Goal: Information Seeking & Learning: Find specific fact

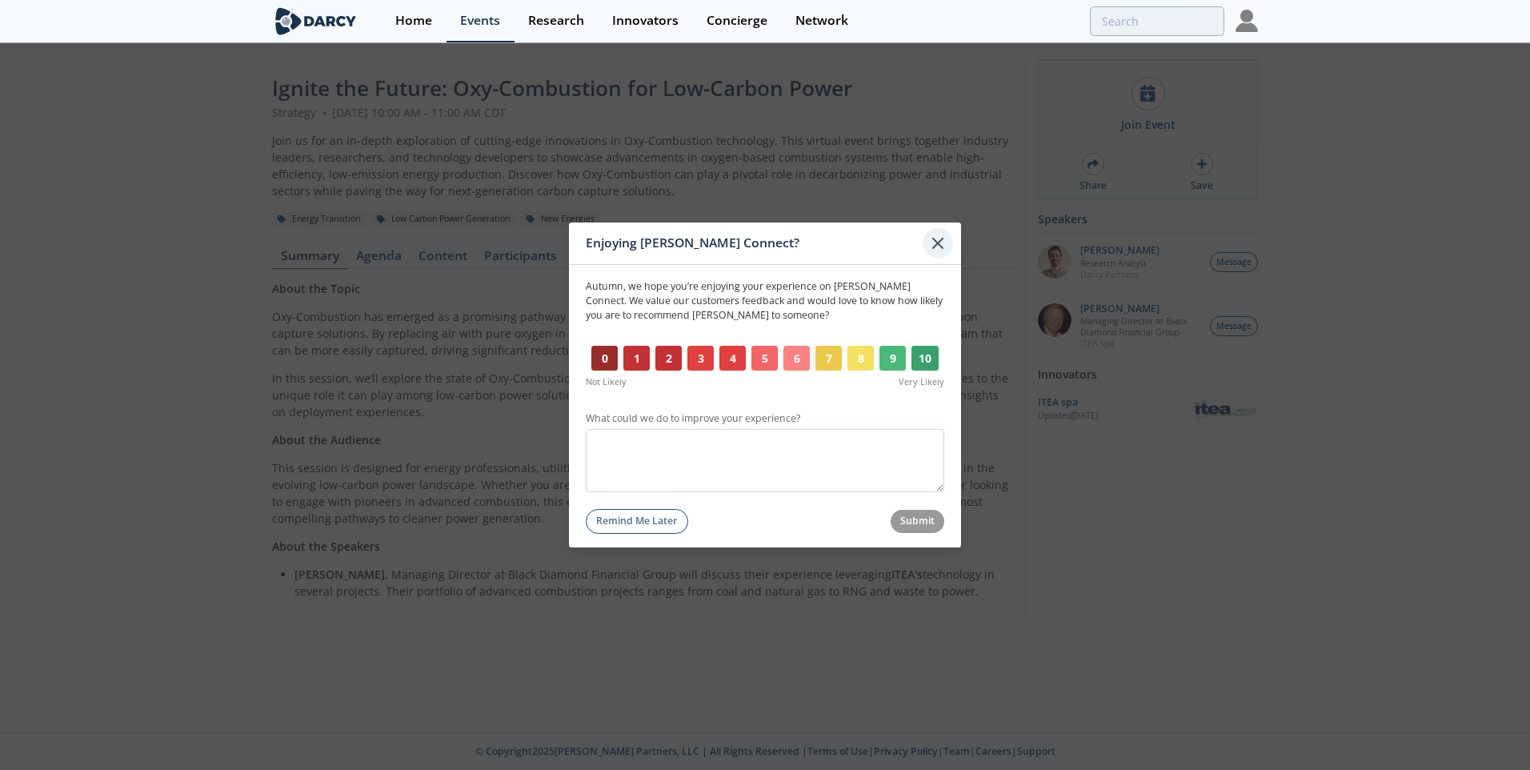
click at [932, 238] on icon at bounding box center [937, 243] width 19 height 19
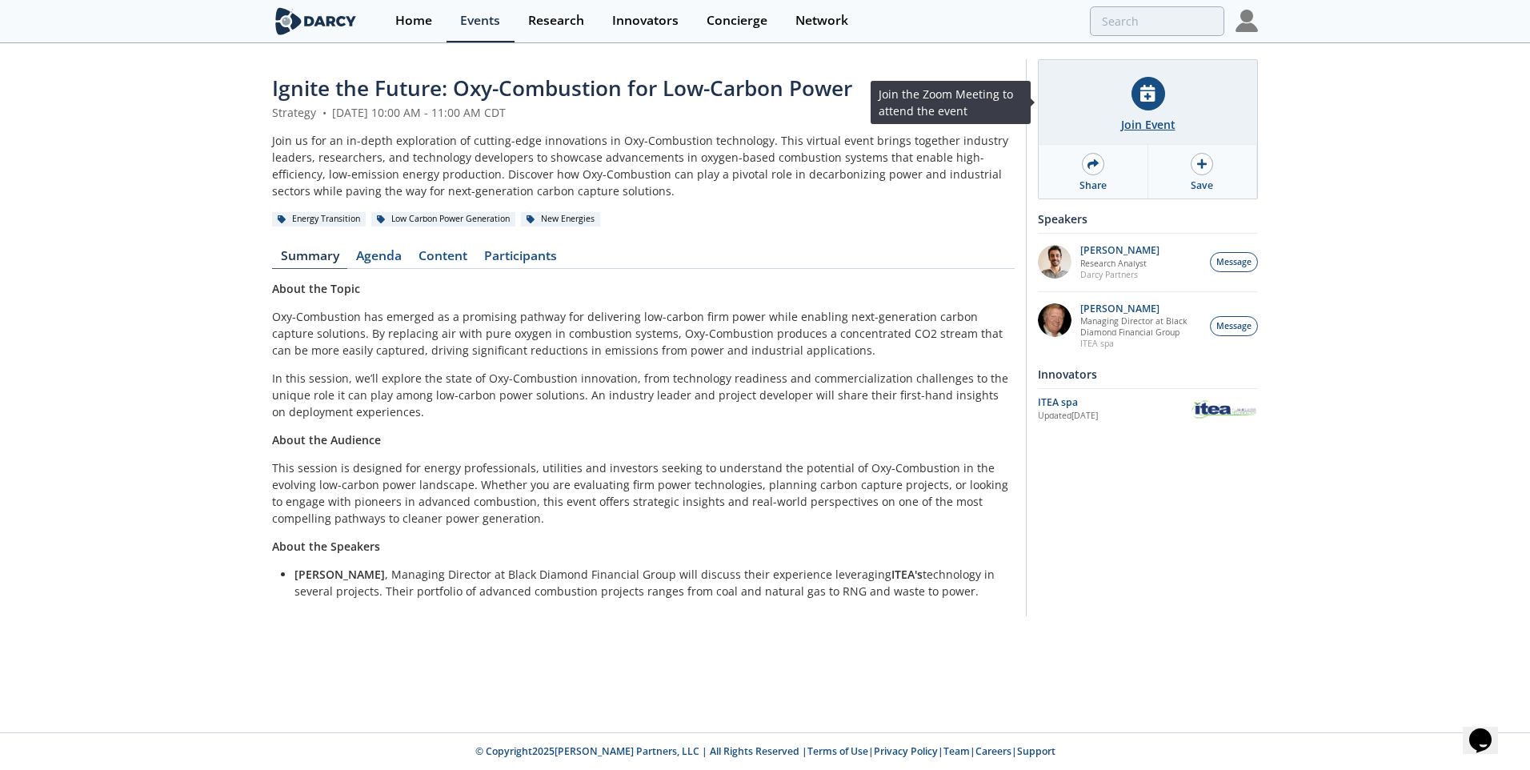
click at [1149, 96] on icon at bounding box center [1147, 93] width 14 height 17
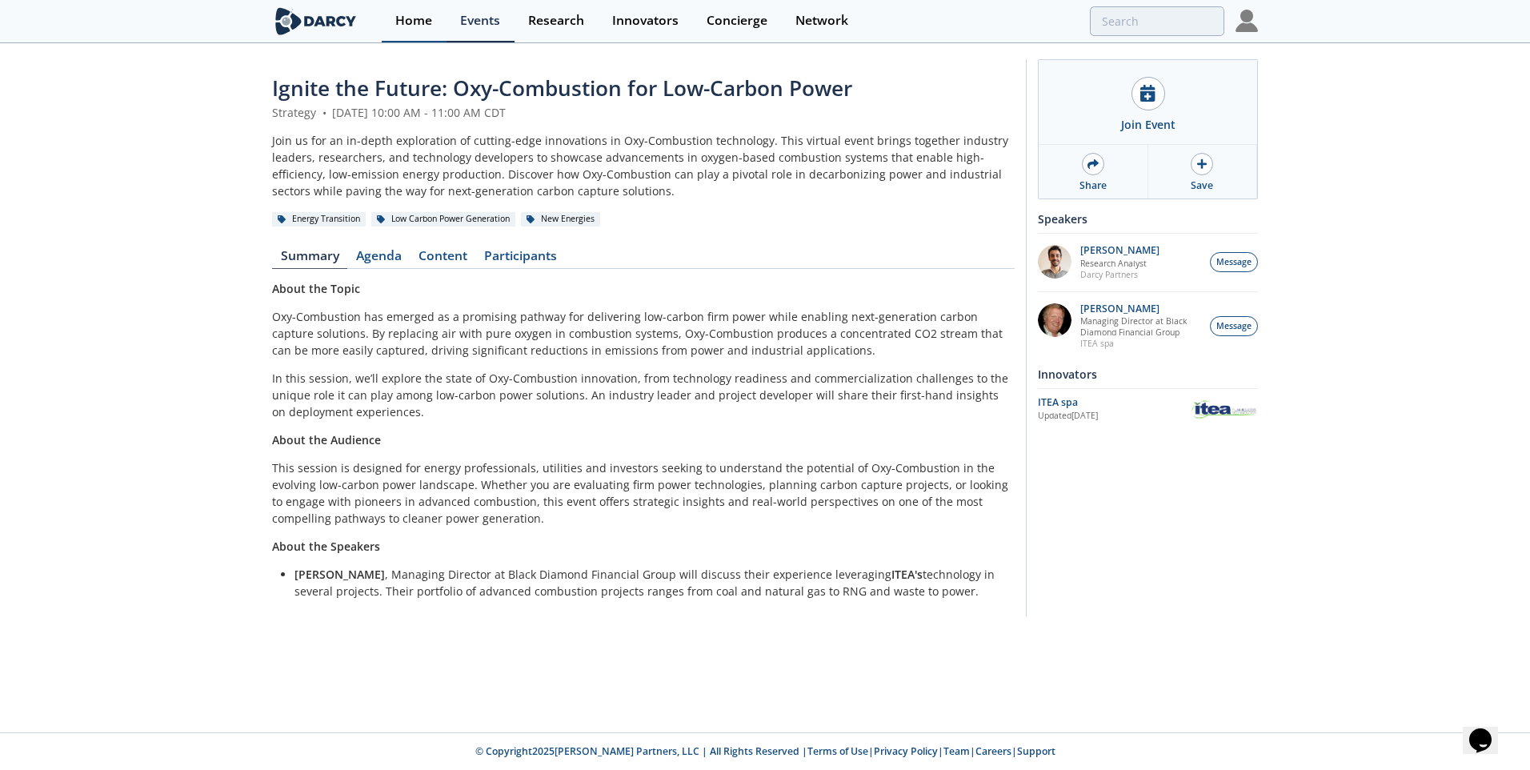
click at [427, 30] on link "Home" at bounding box center [414, 21] width 65 height 42
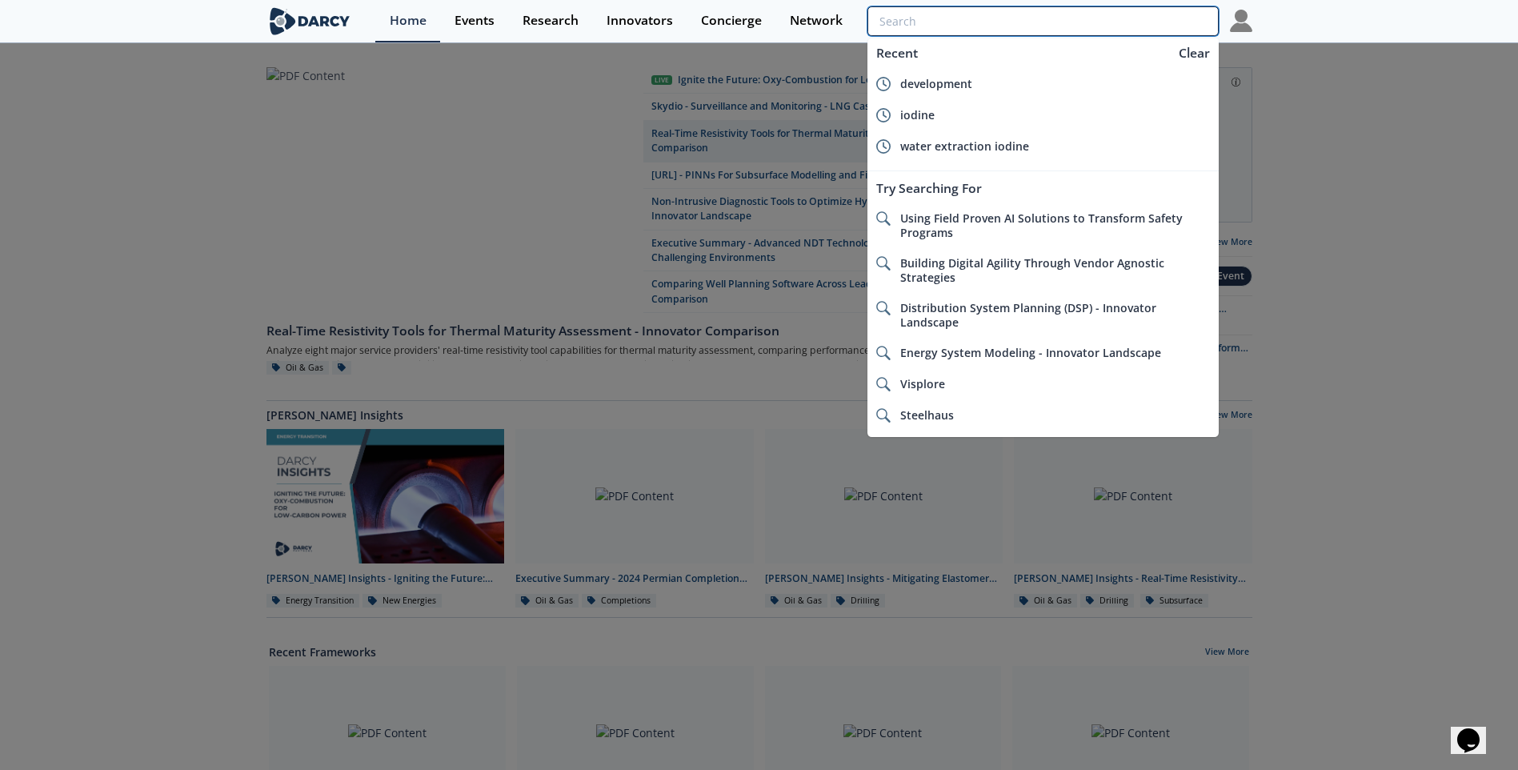
click at [1172, 18] on input "search" at bounding box center [1042, 21] width 350 height 30
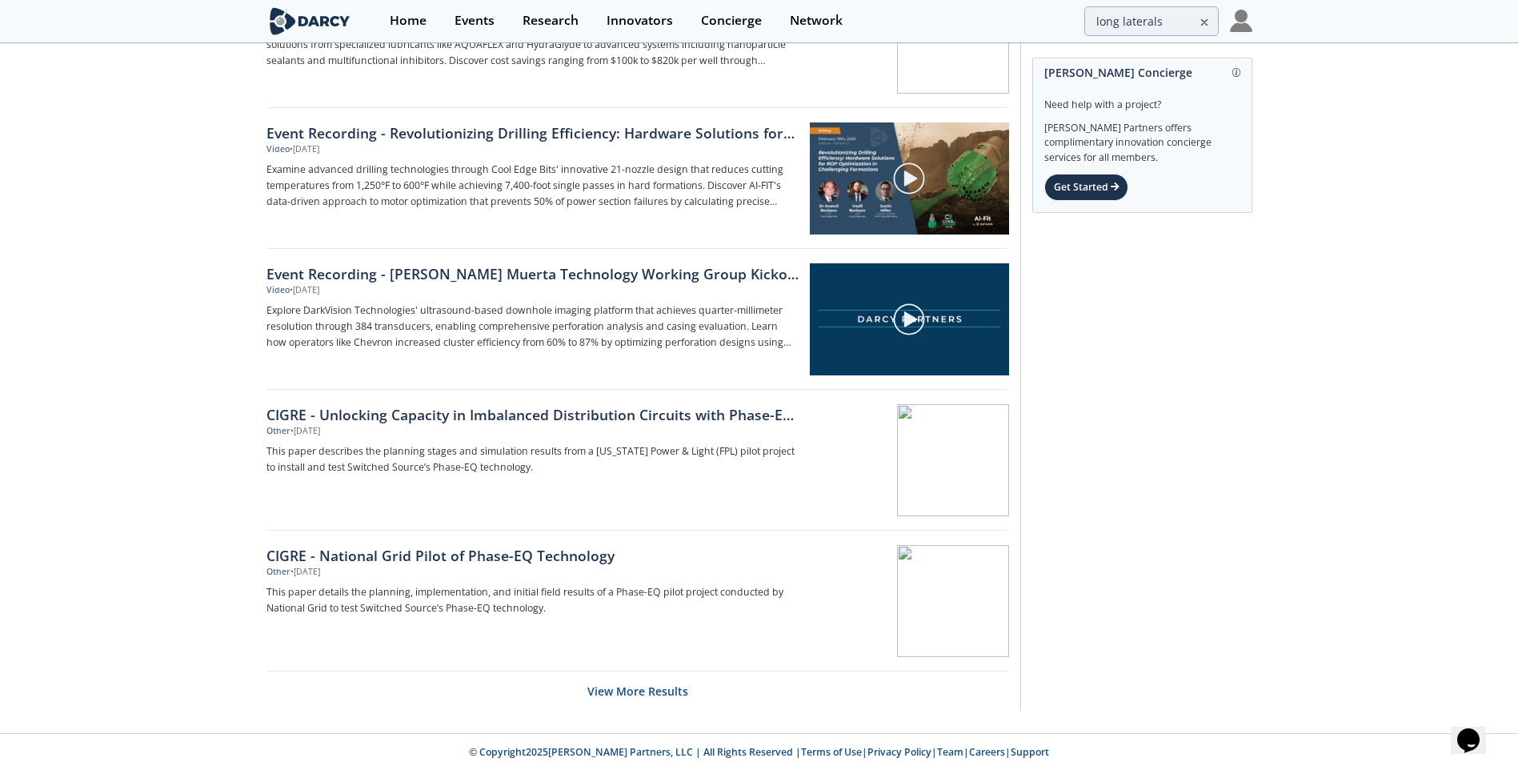
scroll to position [2242, 0]
click at [627, 681] on button "View More Results" at bounding box center [637, 689] width 101 height 39
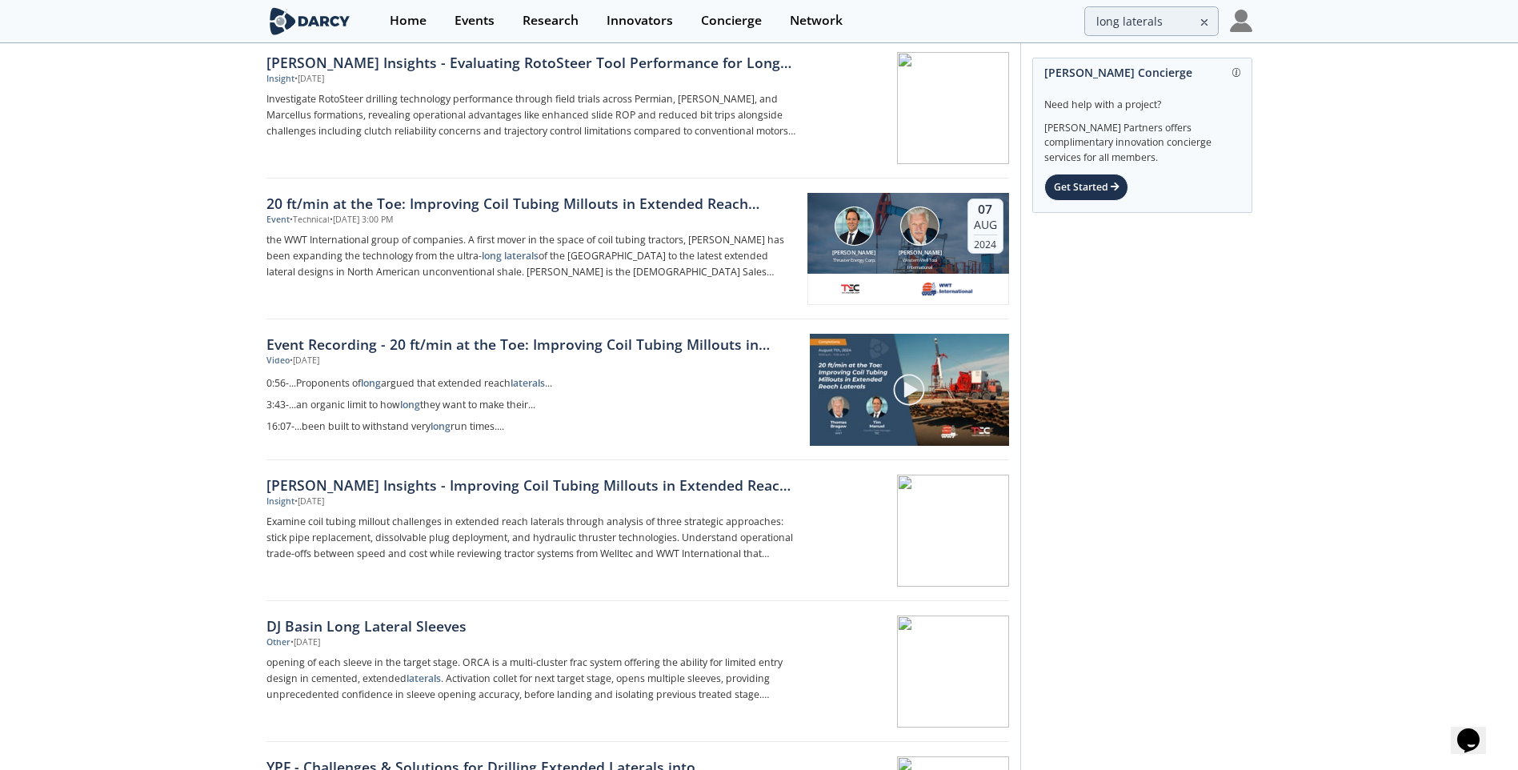
scroll to position [0, 0]
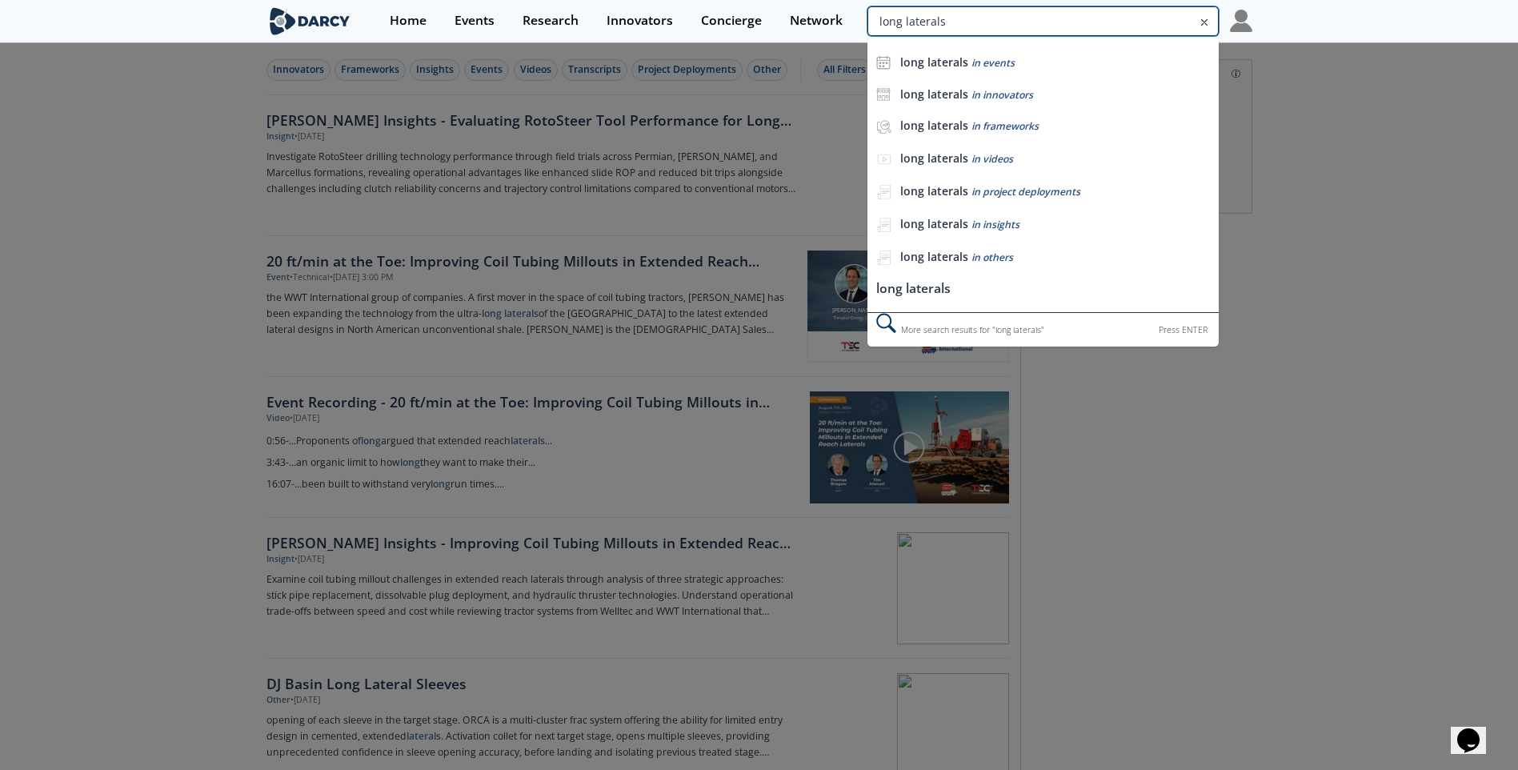
click at [1169, 22] on input "long laterals" at bounding box center [1042, 21] width 350 height 30
drag, startPoint x: 1025, startPoint y: 16, endPoint x: 823, endPoint y: -11, distance: 204.3
click at [823, 0] on html "Home Events Research Innovators Concierge Network long laterals long laterals i…" at bounding box center [759, 385] width 1518 height 770
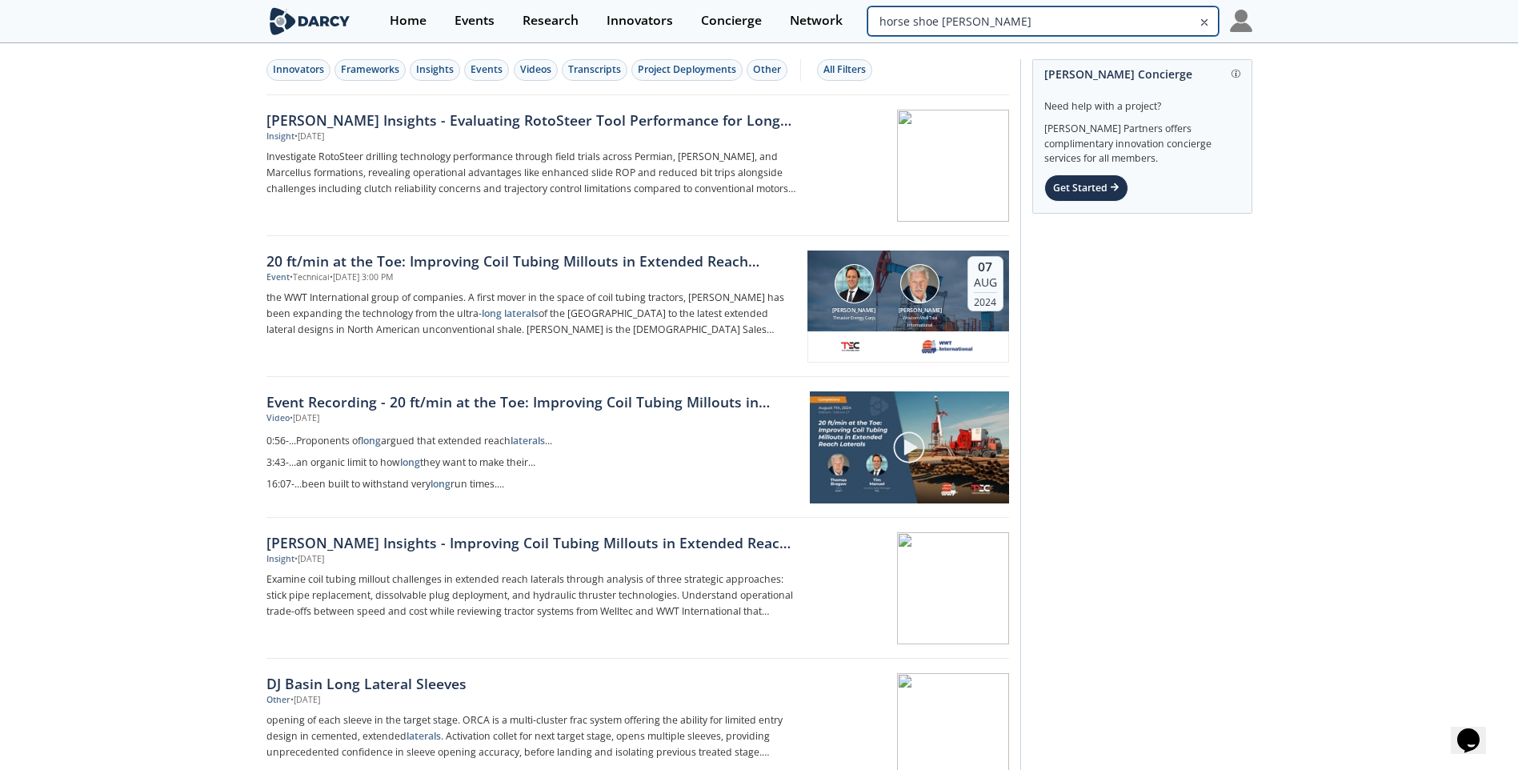
type input "horse shoe [PERSON_NAME]"
